Goal: Ask a question

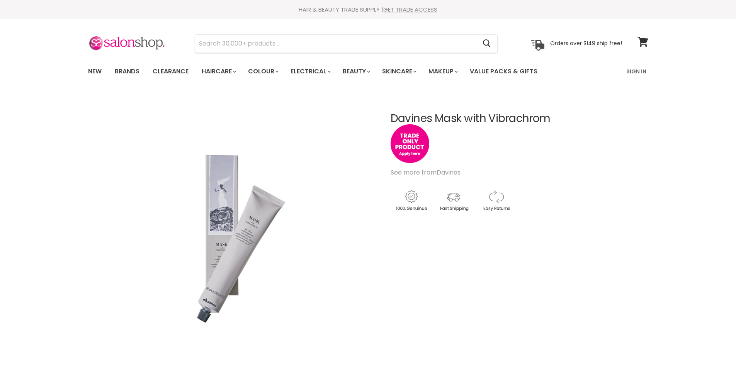
click at [208, 44] on input "Search" at bounding box center [336, 44] width 282 height 18
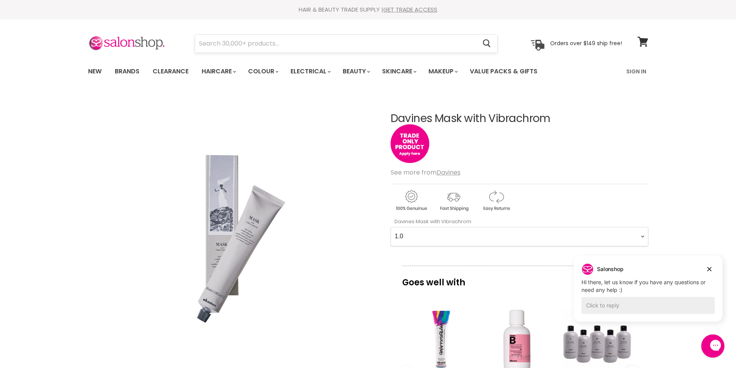
click at [202, 45] on input "Search" at bounding box center [336, 44] width 282 height 18
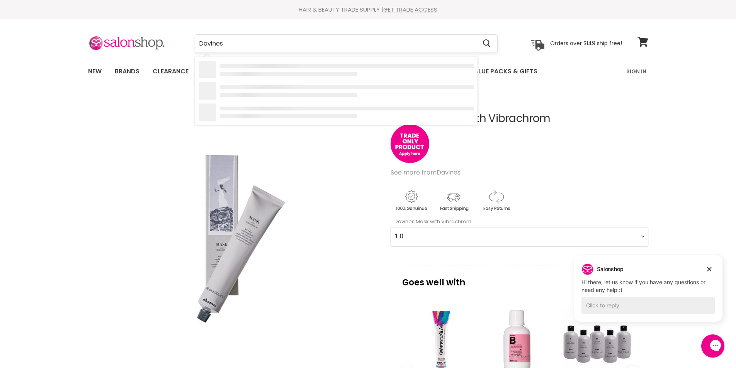
type input "Davines"
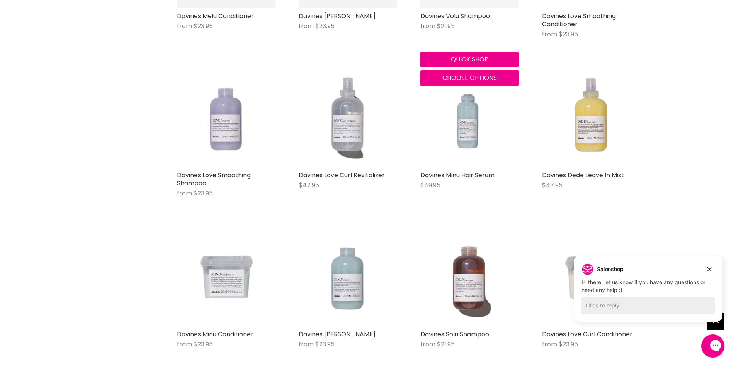
scroll to position [579, 0]
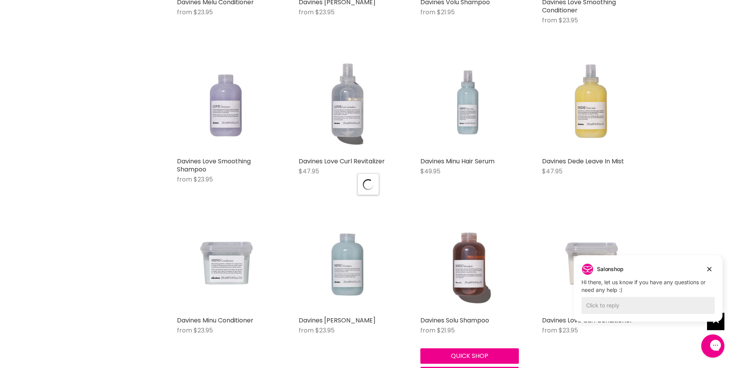
scroll to position [502, 0]
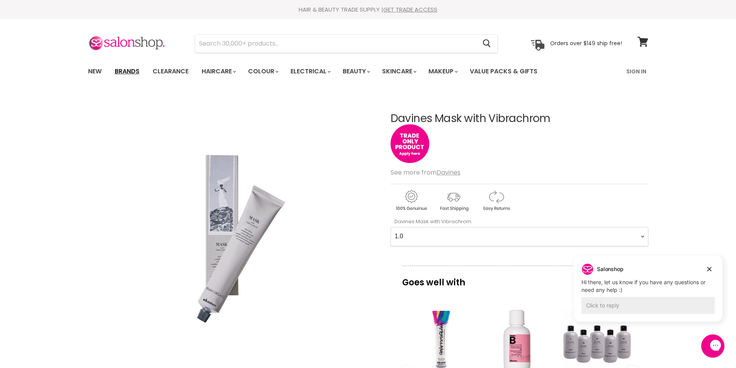
click at [131, 70] on link "Brands" at bounding box center [127, 71] width 36 height 16
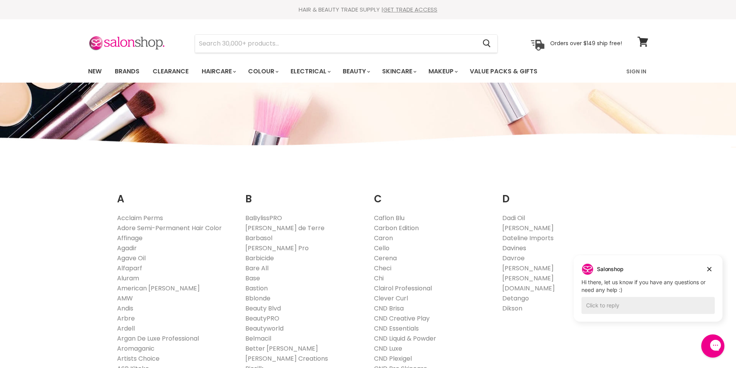
click at [519, 246] on link "Davines" at bounding box center [514, 248] width 24 height 9
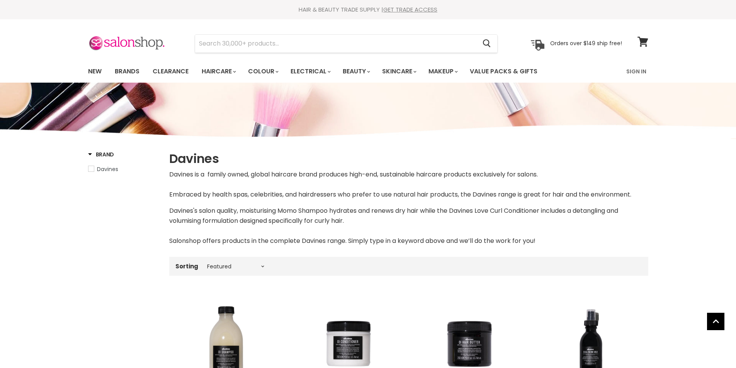
select select "manual"
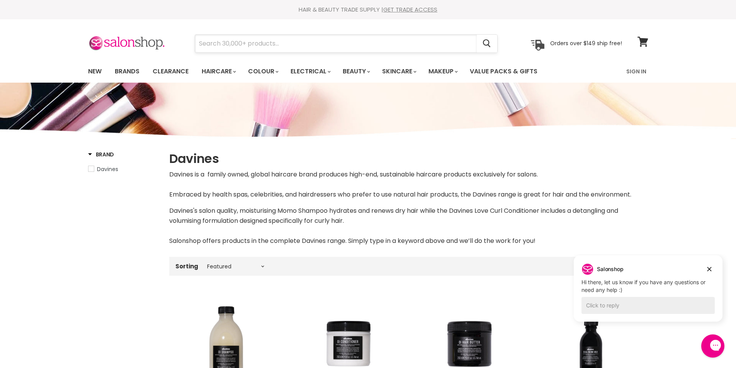
click at [207, 46] on input "Search" at bounding box center [336, 44] width 282 height 18
click at [207, 46] on input "DAvines michrochrome" at bounding box center [336, 44] width 282 height 18
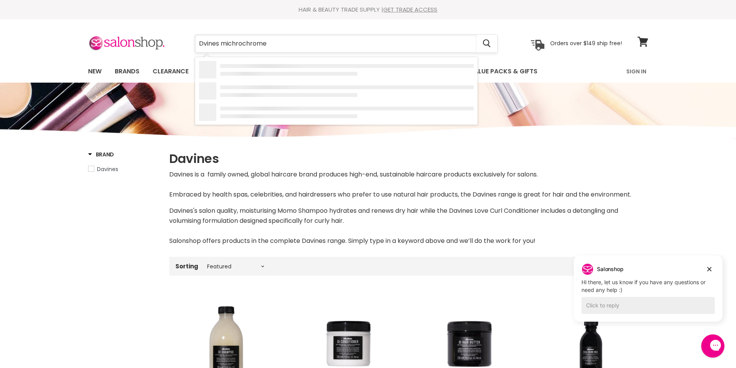
type input "Davines michrochrome"
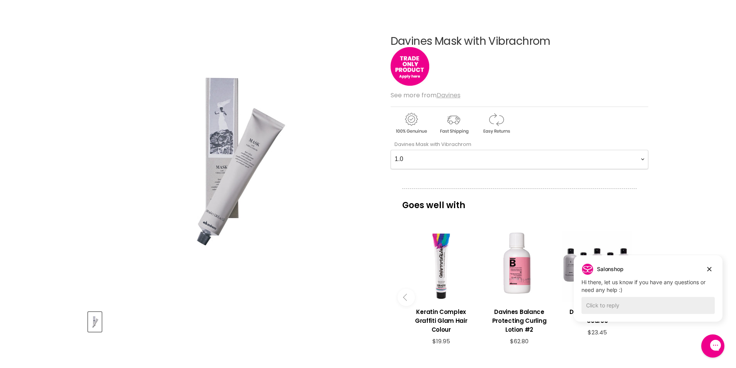
click at [452, 93] on u "Davines" at bounding box center [449, 95] width 24 height 9
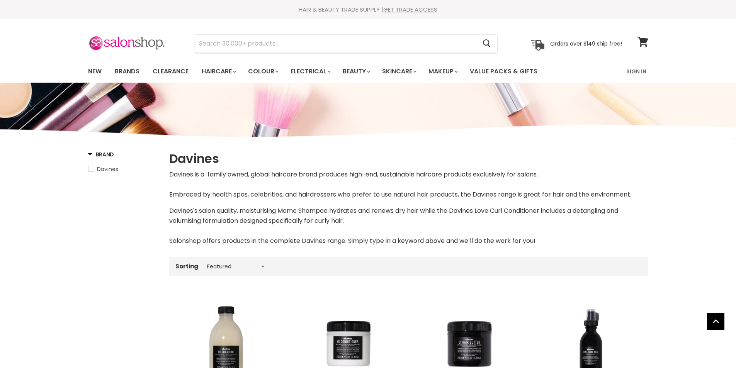
select select "manual"
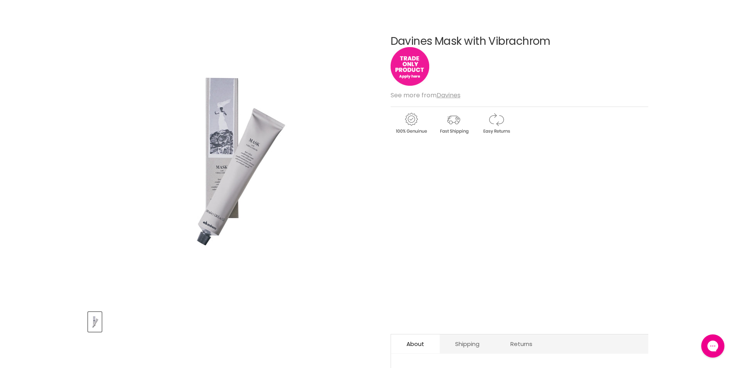
click at [407, 63] on img "Main content" at bounding box center [410, 66] width 39 height 39
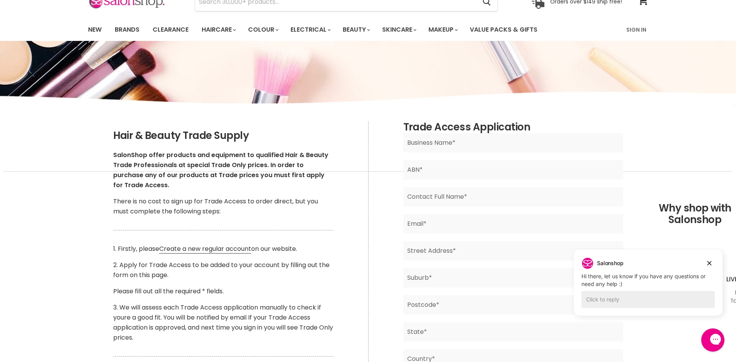
scroll to position [39, 0]
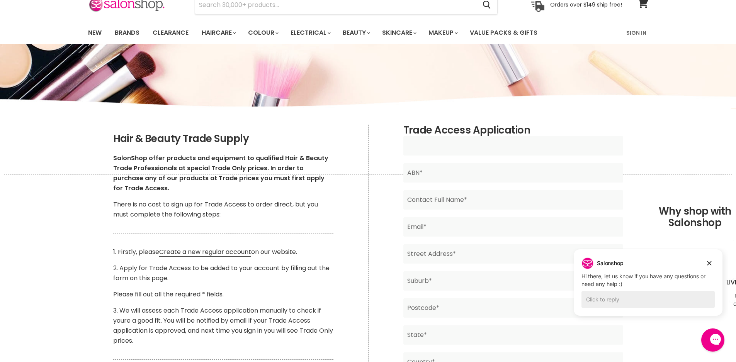
click at [465, 147] on input "Main content" at bounding box center [513, 145] width 220 height 19
click at [571, 147] on input "Main content" at bounding box center [513, 145] width 220 height 19
click at [381, 178] on div "Trade Access Application Business Name* ABN* Contact Full Name* Email* Street A…" at bounding box center [513, 291] width 290 height 332
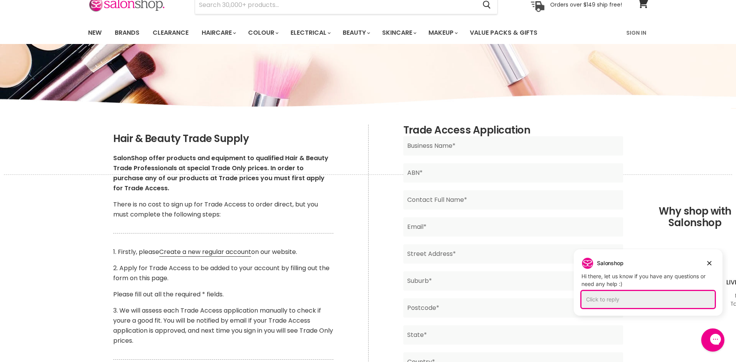
click at [614, 299] on div "Click to reply" at bounding box center [647, 299] width 133 height 17
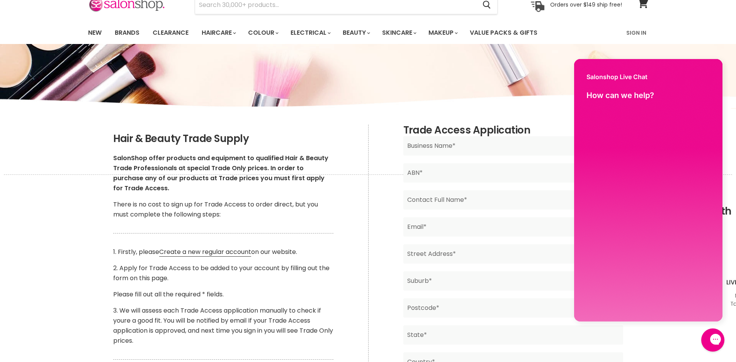
scroll to position [0, 0]
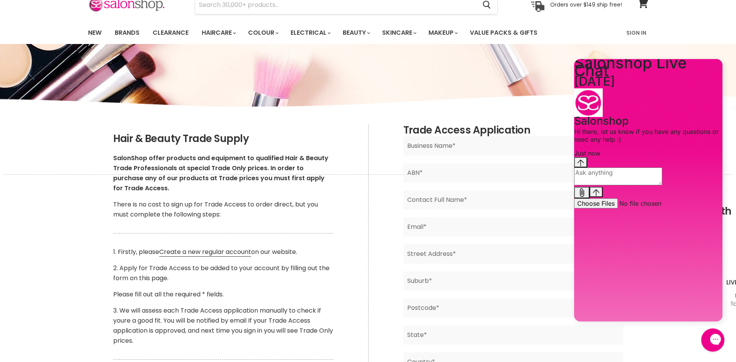
click at [585, 185] on textarea "live chat message input" at bounding box center [618, 177] width 88 height 18
type textarea "Do you supply at home salons?"
click at [600, 196] on icon "Send message" at bounding box center [596, 192] width 7 height 7
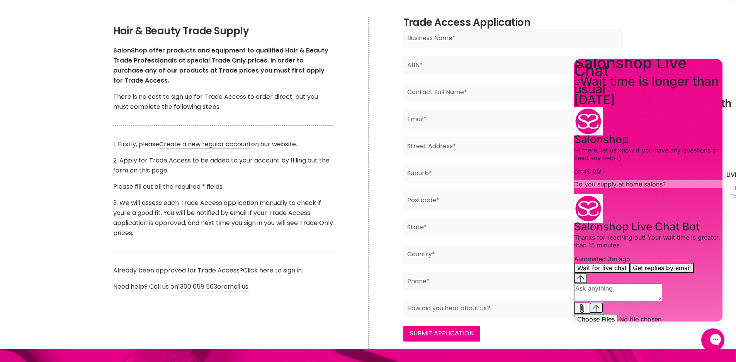
scroll to position [116, 0]
